Goal: Task Accomplishment & Management: Complete application form

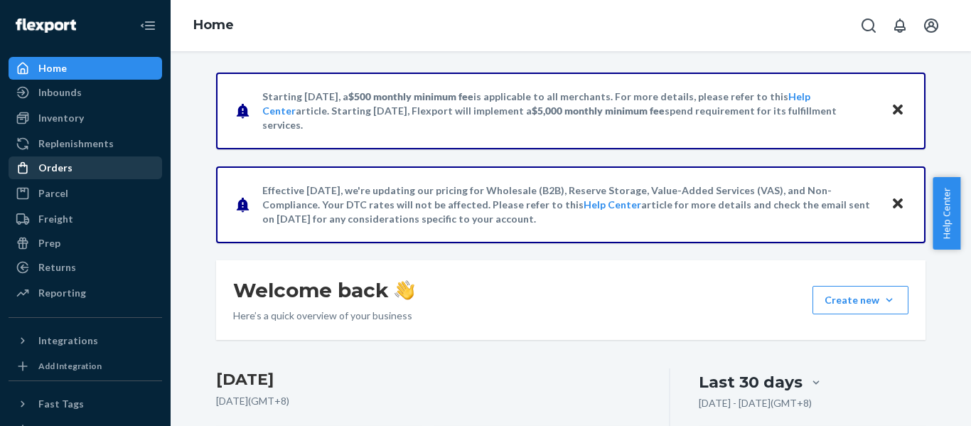
click at [65, 168] on div "Orders" at bounding box center [55, 168] width 34 height 14
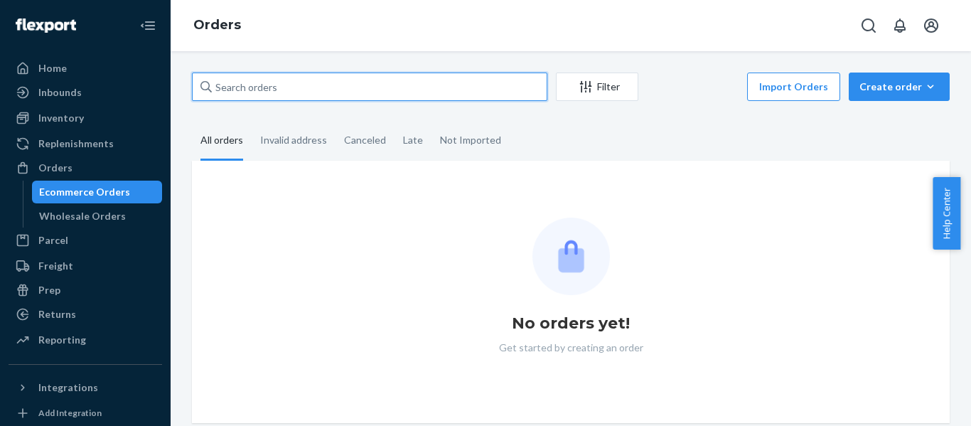
click at [285, 97] on input "text" at bounding box center [369, 86] width 355 height 28
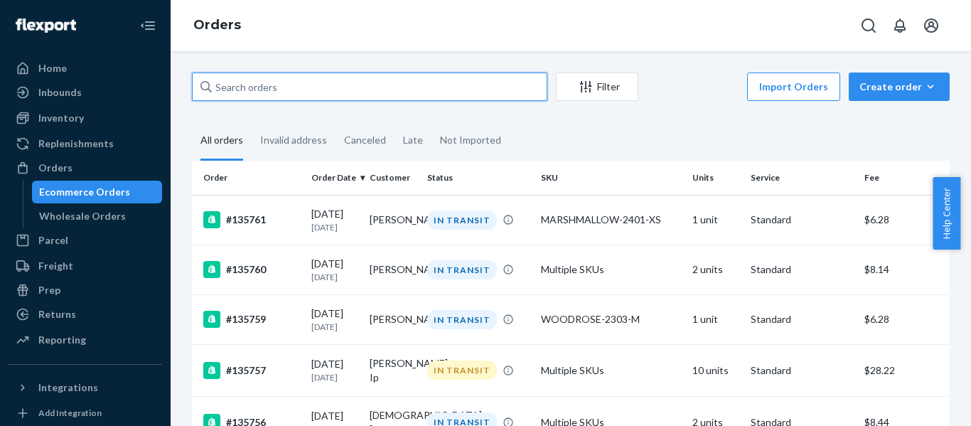
paste input "127779"
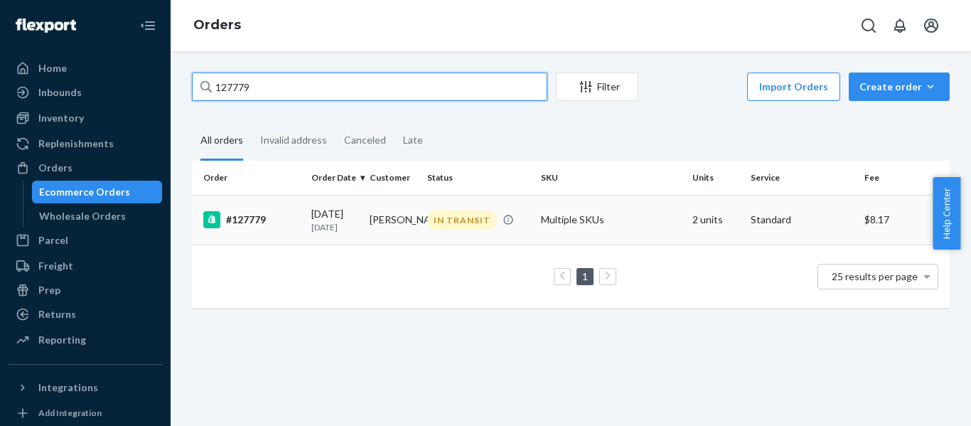
type input "127779"
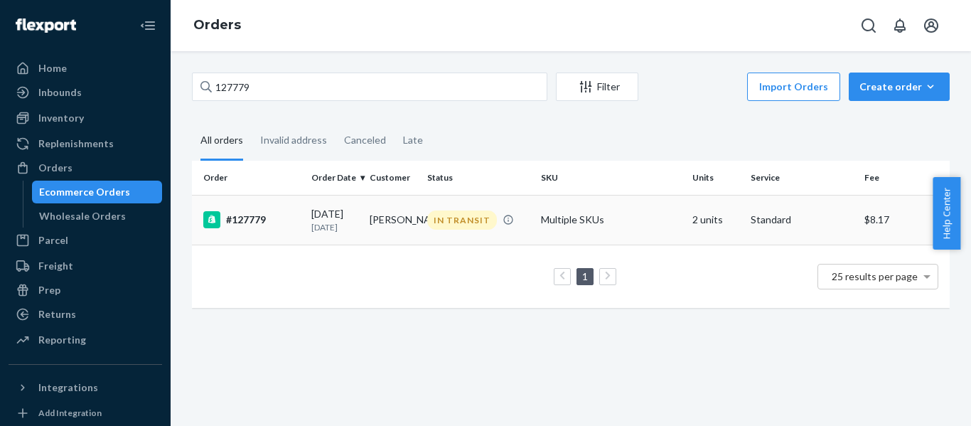
click at [243, 227] on div "#127779" at bounding box center [251, 219] width 97 height 17
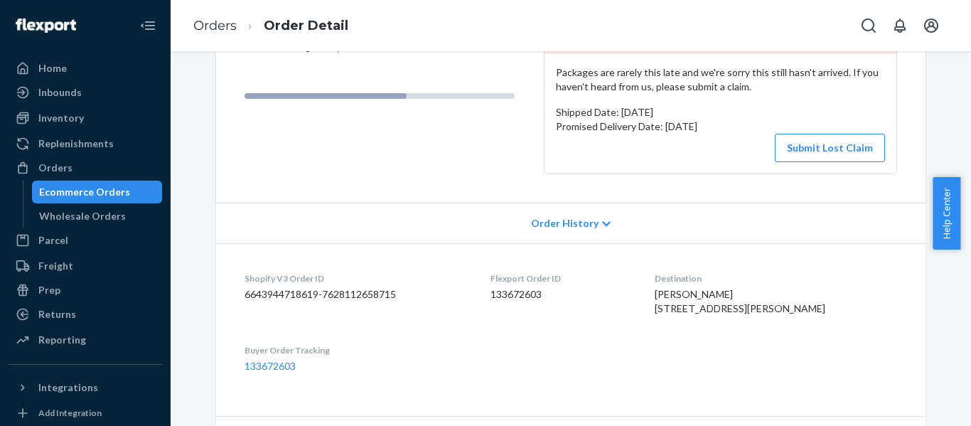
scroll to position [195, 0]
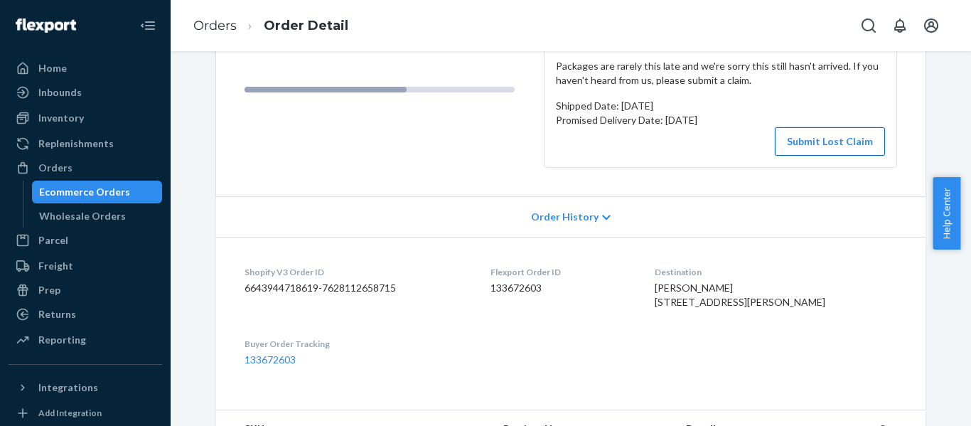
click at [868, 144] on button "Submit Lost Claim" at bounding box center [830, 141] width 110 height 28
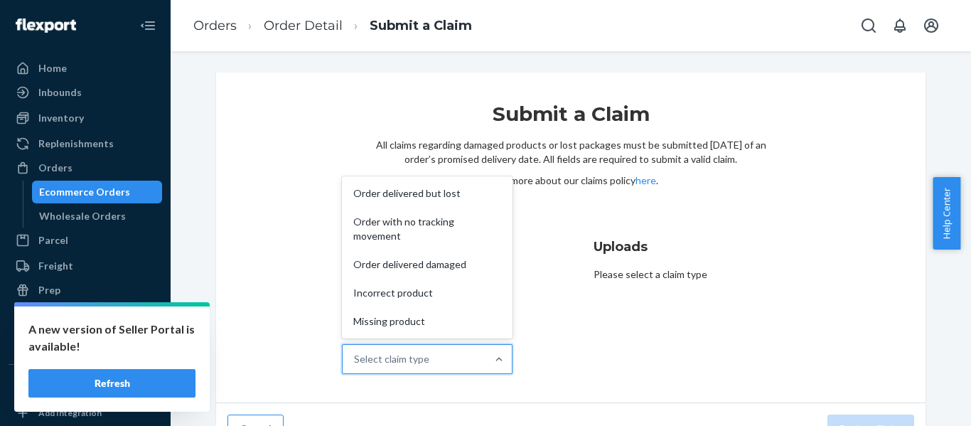
click at [456, 350] on div "Select claim type" at bounding box center [415, 359] width 144 height 28
click at [355, 352] on input "Why are you submitting a claim? option Order delivered but lost focused, 1 of 5…" at bounding box center [354, 359] width 1 height 14
click at [446, 194] on div "Order delivered but lost" at bounding box center [427, 193] width 165 height 28
click at [355, 352] on input "Why are you submitting a claim? option Order delivered but lost focused, 1 of 5…" at bounding box center [354, 359] width 1 height 14
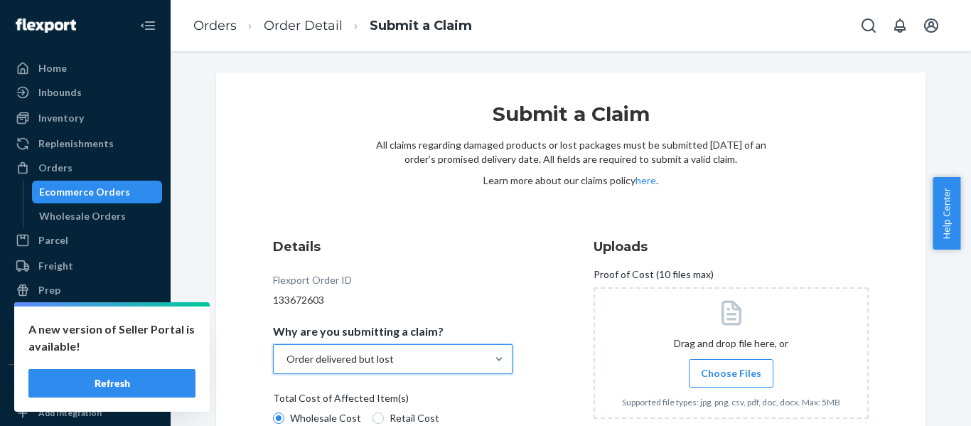
click at [436, 367] on div "Order delivered but lost" at bounding box center [380, 359] width 213 height 28
click at [286, 366] on input "Why are you submitting a claim? option Order delivered but lost, selected. 0 re…" at bounding box center [285, 359] width 1 height 14
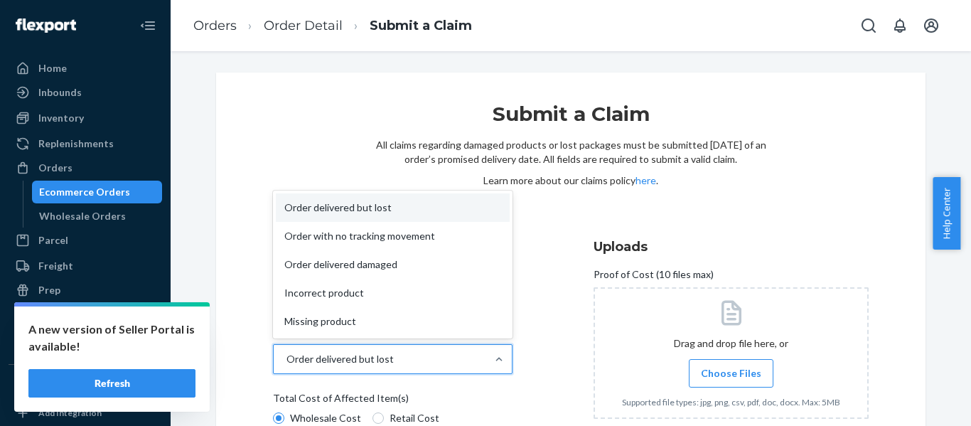
click at [526, 290] on div "Details Flexport Order ID 133672603 Why are you submitting a claim? option Orde…" at bounding box center [410, 421] width 275 height 384
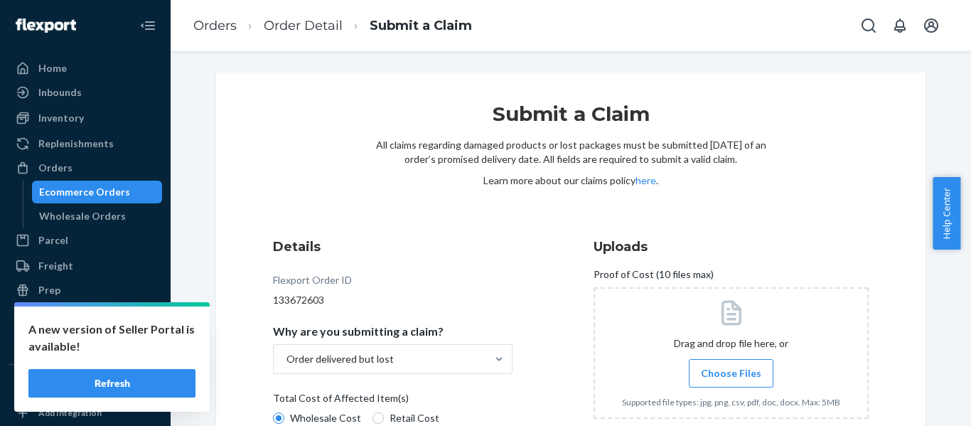
drag, startPoint x: 969, startPoint y: 201, endPoint x: 969, endPoint y: 224, distance: 22.7
click at [969, 224] on div "Help Center" at bounding box center [952, 213] width 38 height 72
drag, startPoint x: 965, startPoint y: 230, endPoint x: 963, endPoint y: 295, distance: 65.4
click at [963, 295] on body "A new version of Seller Portal is available! Refresh Home Inbounds Shipping Pla…" at bounding box center [485, 213] width 971 height 426
drag, startPoint x: 967, startPoint y: 244, endPoint x: 960, endPoint y: 289, distance: 45.3
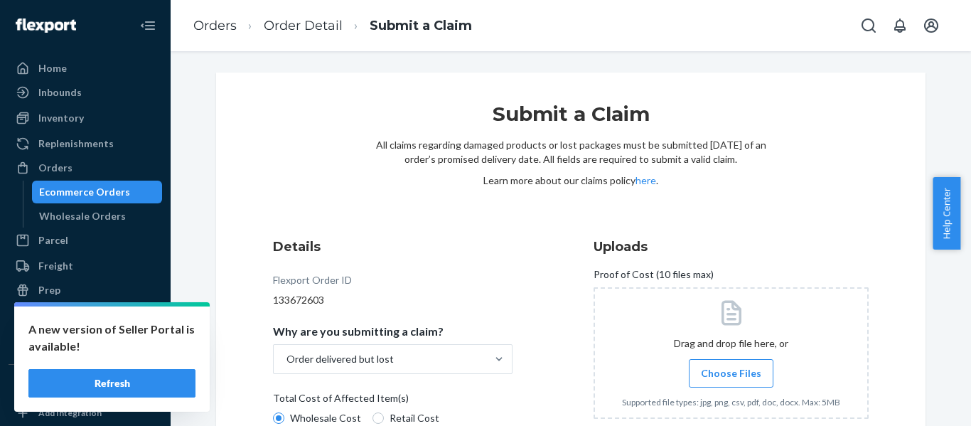
click at [960, 289] on body "A new version of Seller Portal is available! Refresh Home Inbounds Shipping Pla…" at bounding box center [485, 213] width 971 height 426
click at [372, 416] on input "Retail Cost" at bounding box center [377, 417] width 11 height 11
radio input "true"
radio input "false"
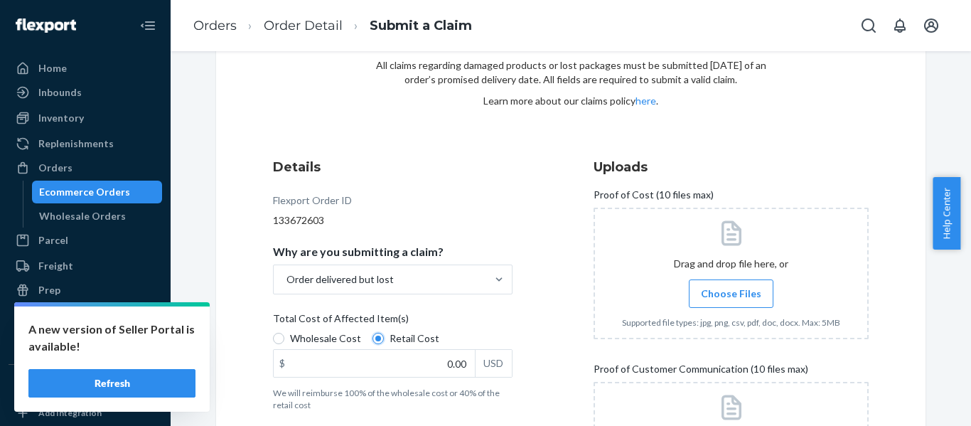
scroll to position [82, 0]
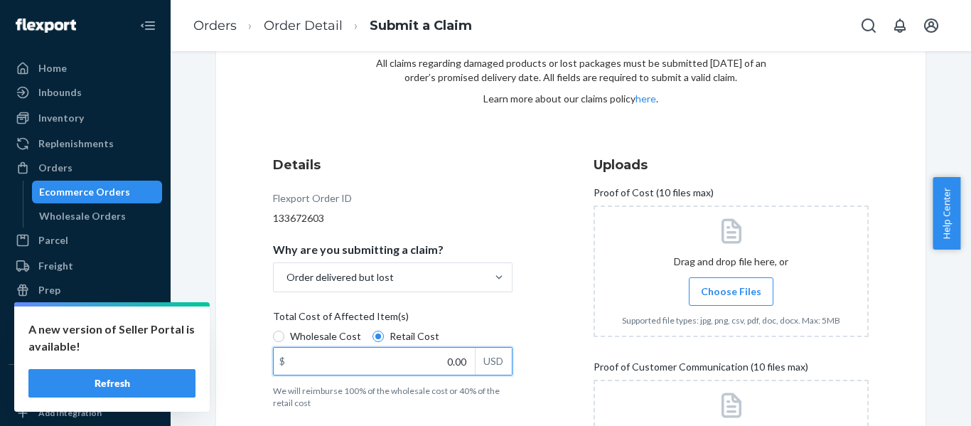
drag, startPoint x: 345, startPoint y: 366, endPoint x: 458, endPoint y: 368, distance: 112.3
click at [458, 368] on input "0.00" at bounding box center [374, 361] width 201 height 27
type input "55.98"
click at [548, 360] on div "Details Flexport Order ID 133672603 Why are you submitting a claim? Order deliv…" at bounding box center [571, 339] width 596 height 367
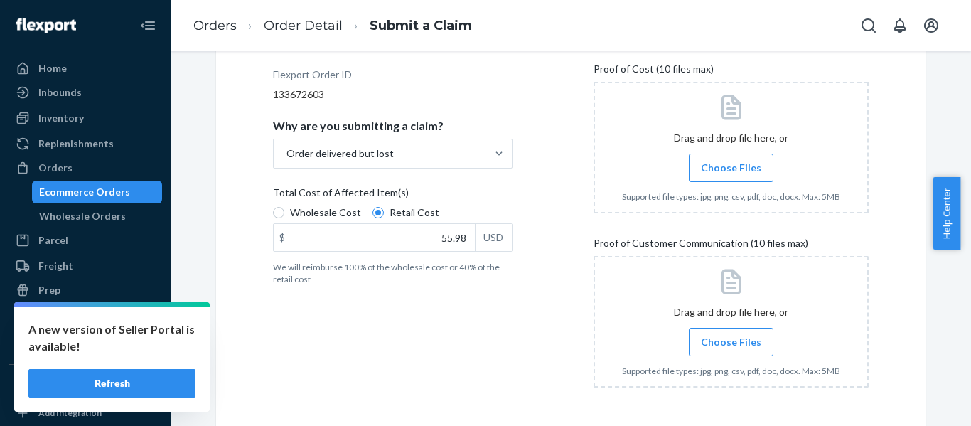
scroll to position [182, 0]
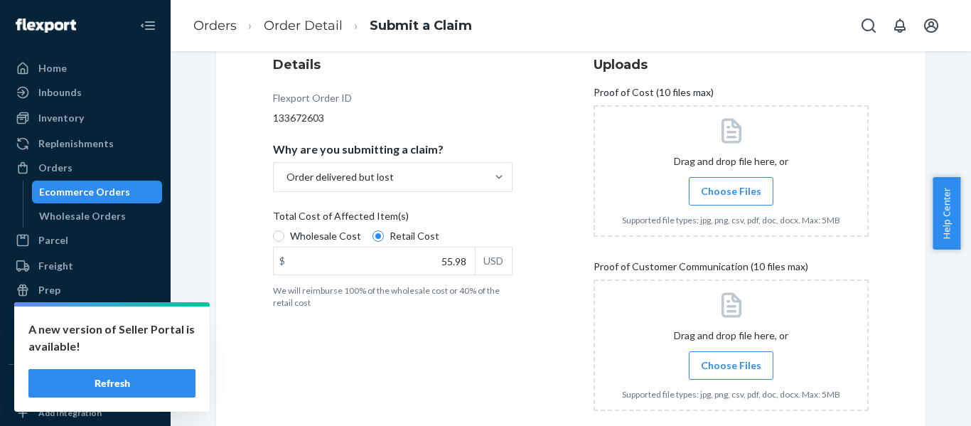
drag, startPoint x: 497, startPoint y: 357, endPoint x: 522, endPoint y: 337, distance: 32.4
click at [497, 355] on div "Details Flexport Order ID 133672603 Why are you submitting a claim? Order deliv…" at bounding box center [410, 239] width 275 height 384
click at [711, 197] on span "Choose Files" at bounding box center [731, 191] width 60 height 14
click at [731, 197] on input "Choose Files" at bounding box center [731, 191] width 1 height 16
click at [731, 191] on span "Choose Files" at bounding box center [731, 191] width 60 height 14
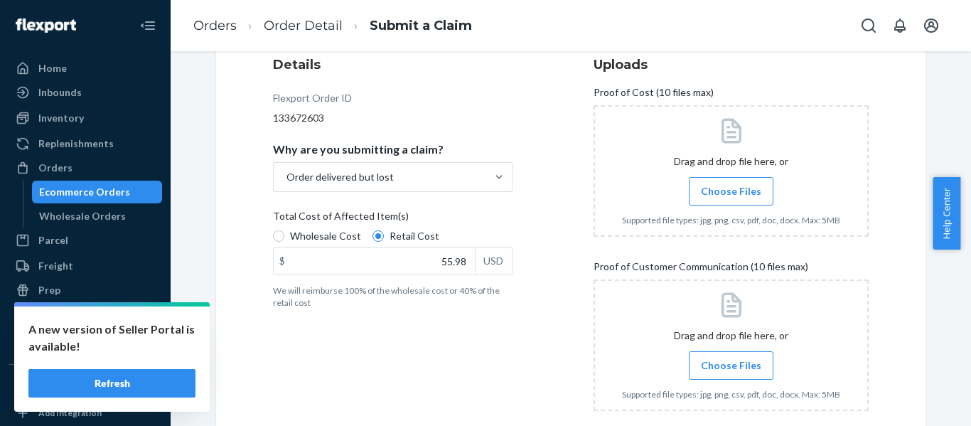
click at [731, 191] on input "Choose Files" at bounding box center [731, 191] width 1 height 16
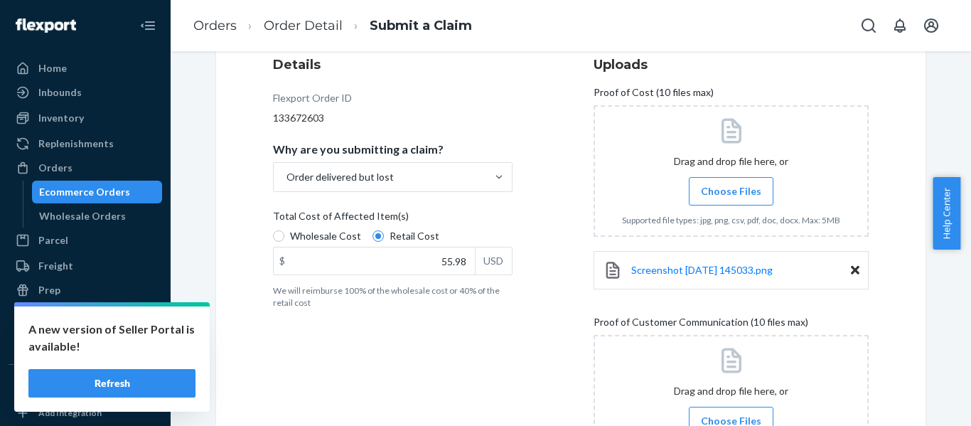
click at [714, 193] on span "Choose Files" at bounding box center [731, 191] width 60 height 14
click at [731, 193] on input "Choose Files" at bounding box center [731, 191] width 1 height 16
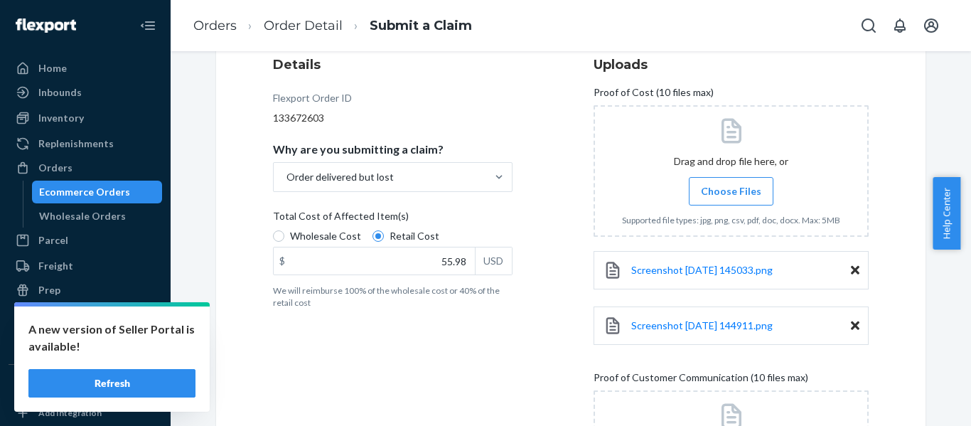
click at [758, 338] on div "Screenshot [DATE] 144911.png" at bounding box center [730, 325] width 275 height 38
click at [754, 326] on span "Screenshot [DATE] 144911.png" at bounding box center [701, 325] width 141 height 12
click at [740, 268] on span "Screenshot [DATE] 145033.png" at bounding box center [701, 270] width 141 height 12
drag, startPoint x: 968, startPoint y: 225, endPoint x: 970, endPoint y: 298, distance: 72.5
click at [970, 298] on body "A new version of Seller Portal is available! Refresh Home Inbounds Shipping Pla…" at bounding box center [485, 213] width 971 height 426
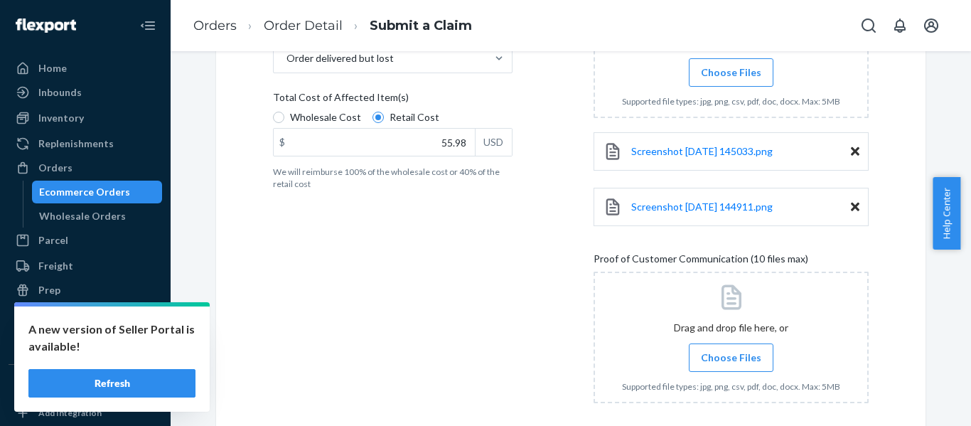
scroll to position [313, 0]
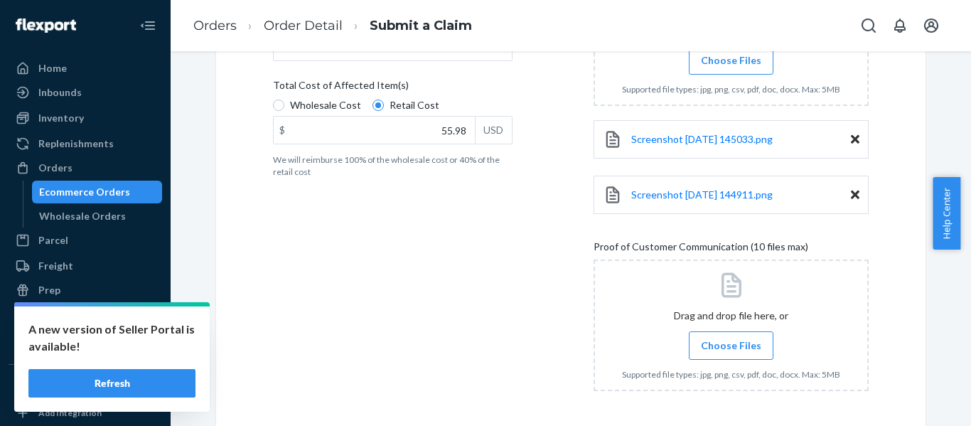
click at [731, 337] on label "Choose Files" at bounding box center [731, 345] width 85 height 28
click at [731, 338] on input "Choose Files" at bounding box center [731, 346] width 1 height 16
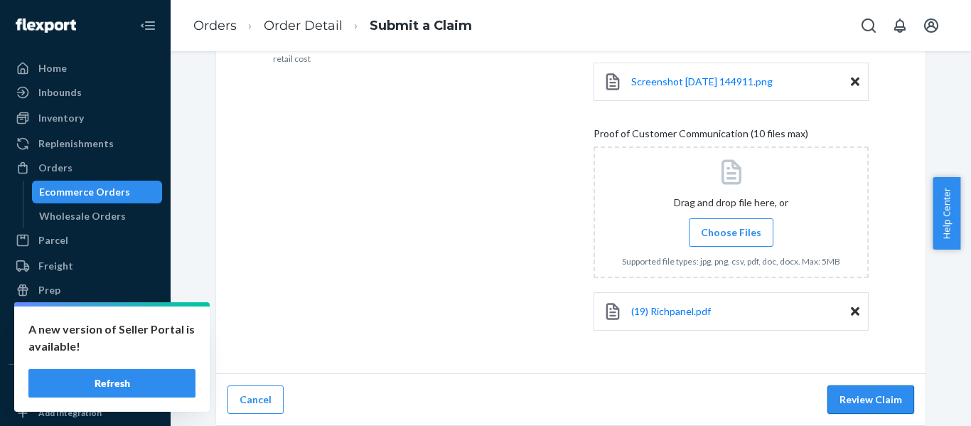
click at [878, 396] on button "Review Claim" at bounding box center [870, 399] width 87 height 28
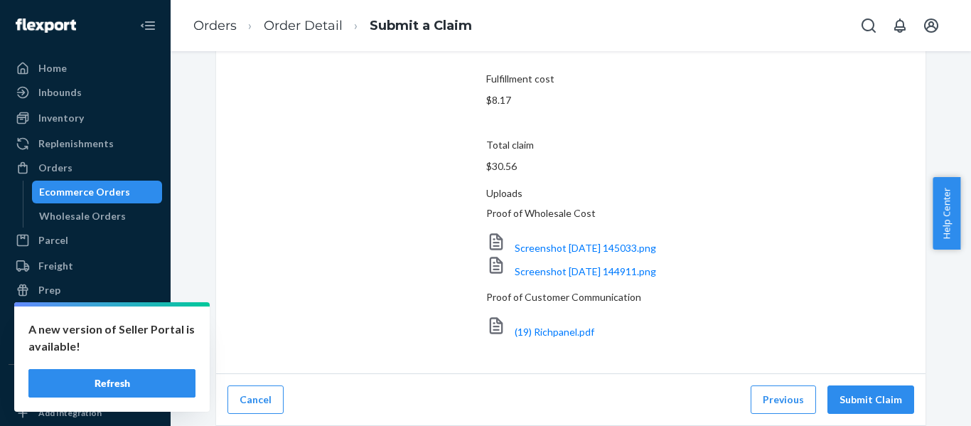
scroll to position [163, 0]
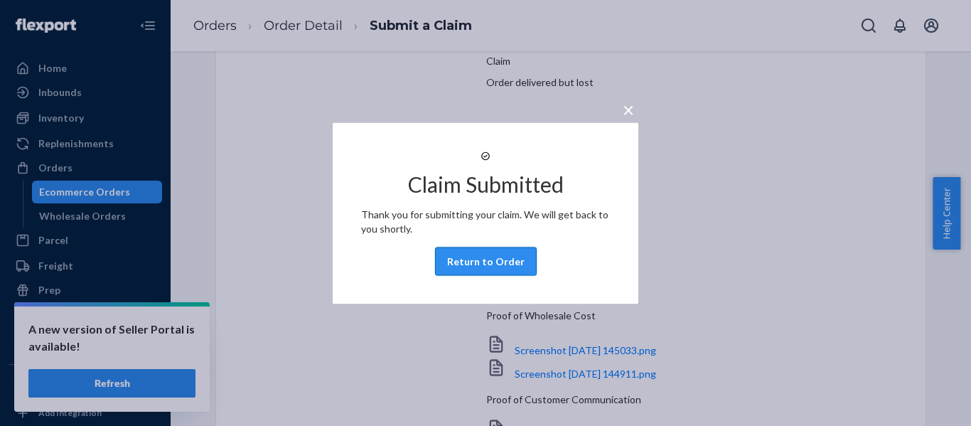
click at [470, 269] on button "Return to Order" at bounding box center [486, 261] width 102 height 28
